Goal: Obtain resource: Obtain resource

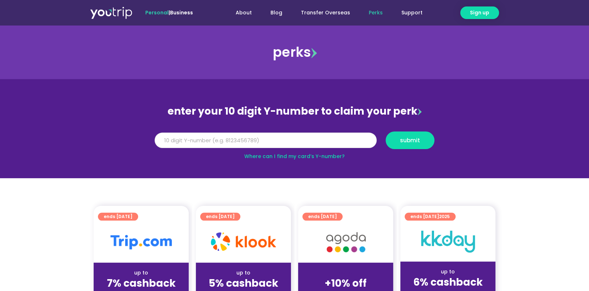
click at [300, 142] on input "Y Number" at bounding box center [266, 140] width 222 height 16
click at [206, 144] on input "Y Number" at bounding box center [266, 140] width 222 height 16
type input "8142038755"
click at [409, 141] on span "submit" at bounding box center [410, 139] width 20 height 5
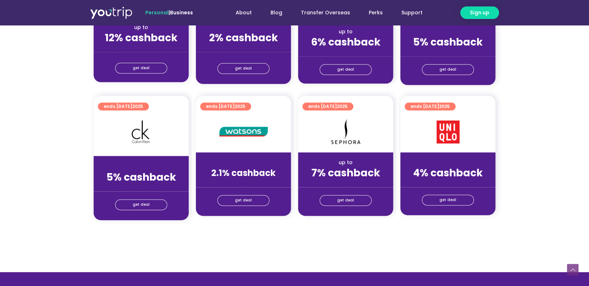
scroll to position [517, 0]
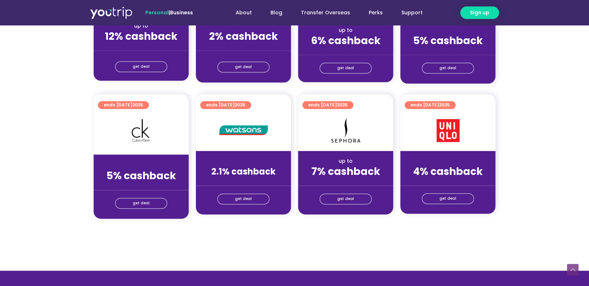
click at [456, 186] on div "get deal" at bounding box center [447, 200] width 95 height 28
click at [451, 194] on span "get deal" at bounding box center [448, 199] width 17 height 10
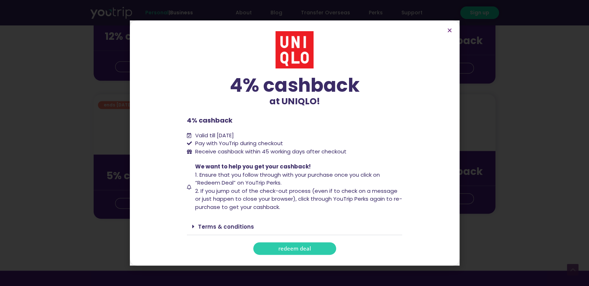
click at [289, 248] on span "redeem deal" at bounding box center [294, 248] width 33 height 5
